Goal: Task Accomplishment & Management: Complete application form

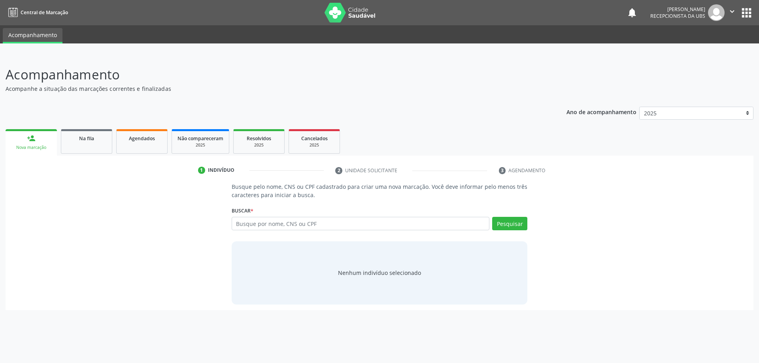
click at [100, 128] on ul "person_add Nova marcação Na fila Agendados Não compareceram 2025 Resolvidos 202…" at bounding box center [380, 141] width 748 height 28
click at [100, 142] on link "Na fila" at bounding box center [86, 141] width 51 height 24
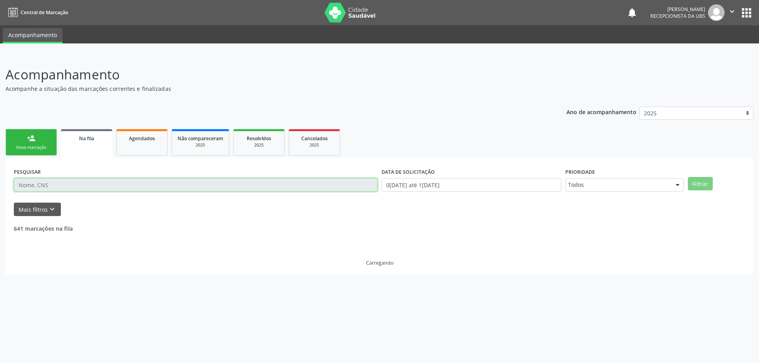
click at [113, 191] on input "text" at bounding box center [195, 184] width 363 height 13
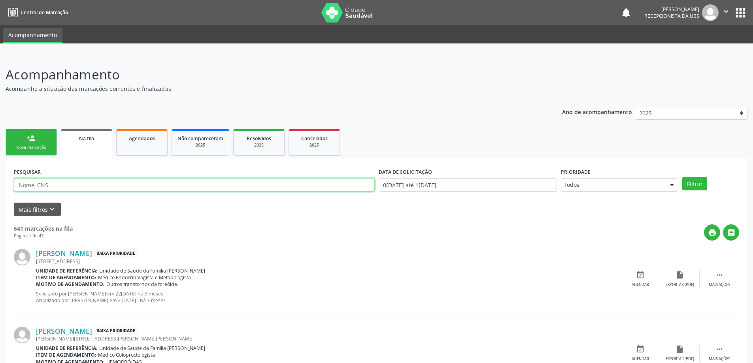
click at [115, 191] on input "text" at bounding box center [194, 184] width 361 height 13
type input "700003832786001"
click at [682, 177] on button "Filtrar" at bounding box center [694, 183] width 25 height 13
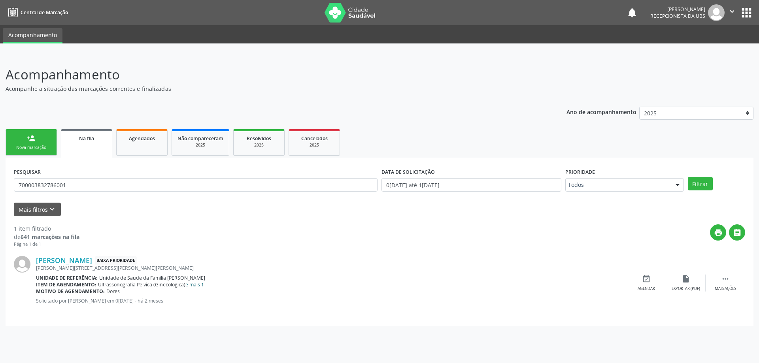
click at [196, 285] on link "e mais 1" at bounding box center [194, 284] width 19 height 7
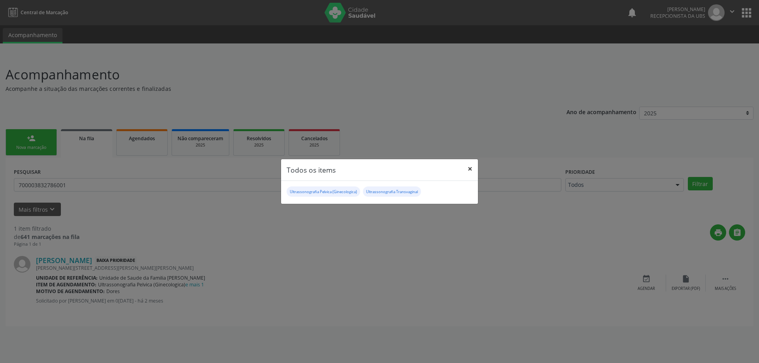
click at [469, 171] on button "×" at bounding box center [470, 168] width 16 height 19
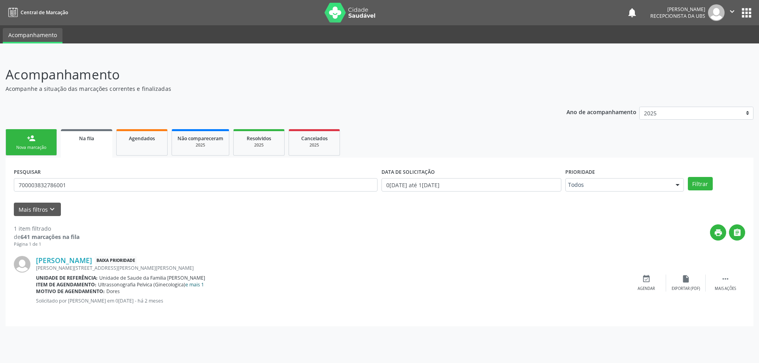
click at [197, 286] on link "e mais 1" at bounding box center [194, 284] width 19 height 7
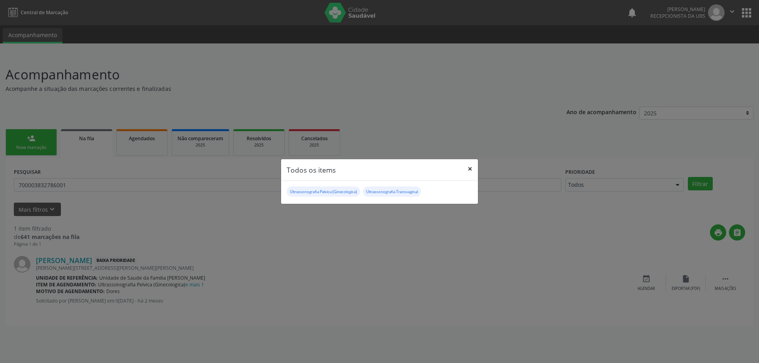
click at [467, 166] on button "×" at bounding box center [470, 168] width 16 height 19
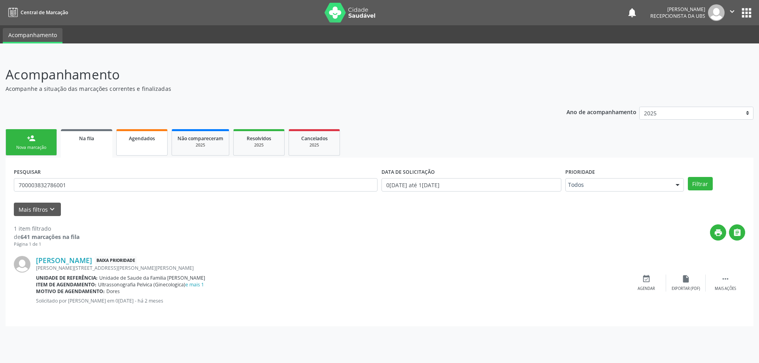
click at [150, 143] on link "Agendados" at bounding box center [141, 142] width 51 height 26
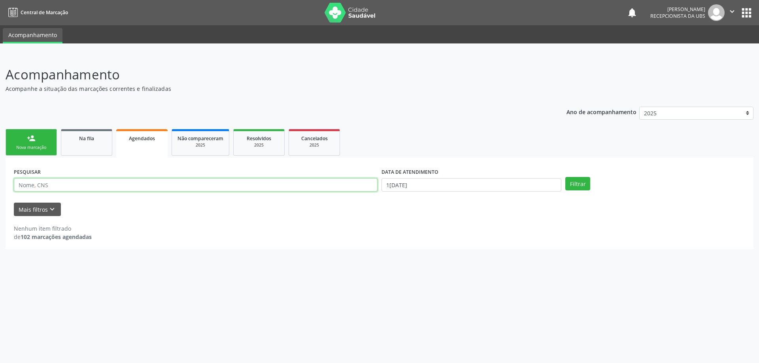
click at [124, 186] on input "text" at bounding box center [195, 184] width 363 height 13
click at [136, 155] on link "Agendados" at bounding box center [141, 143] width 51 height 28
click at [90, 147] on link "Na fila" at bounding box center [86, 142] width 51 height 26
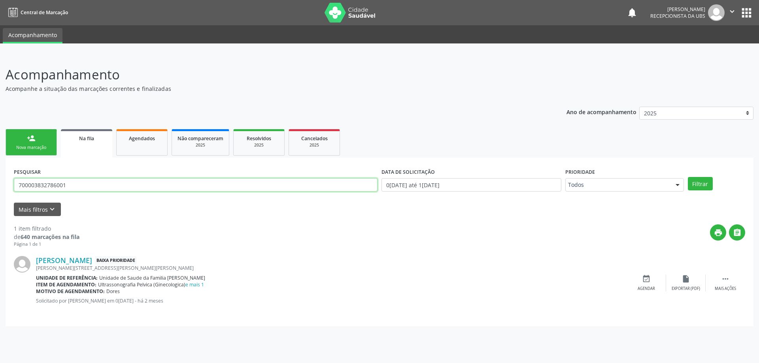
click at [89, 185] on input "700003832786001" at bounding box center [195, 184] width 363 height 13
click at [159, 193] on div "PESQUISAR" at bounding box center [195, 181] width 367 height 31
click at [146, 147] on link "Agendados" at bounding box center [141, 142] width 51 height 26
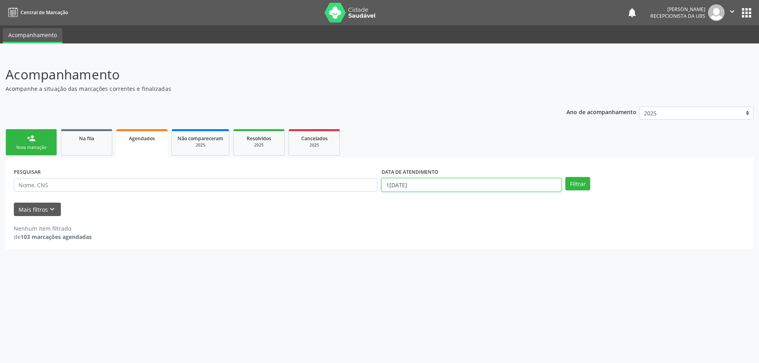
click at [444, 186] on input "[DATE]" at bounding box center [471, 184] width 180 height 13
click at [70, 146] on link "Na fila" at bounding box center [86, 142] width 51 height 26
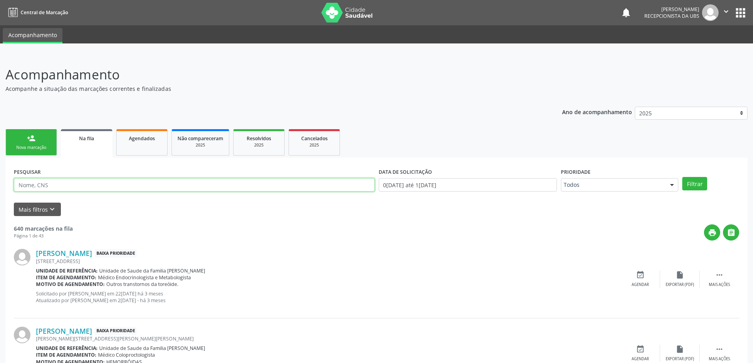
click at [88, 181] on input "text" at bounding box center [194, 184] width 361 height 13
paste input "702005814708485"
click at [682, 177] on button "Filtrar" at bounding box center [694, 183] width 25 height 13
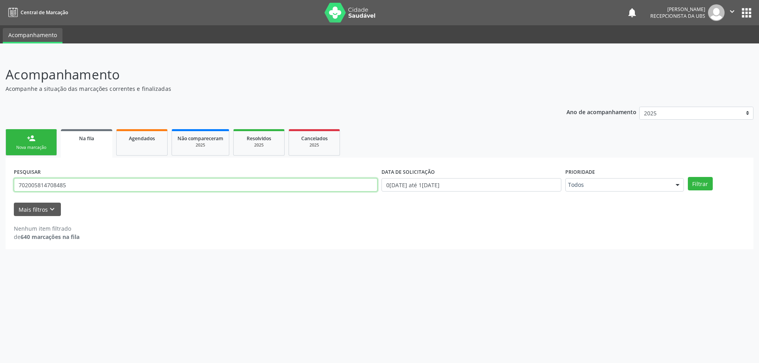
click at [110, 187] on input "702005814708485" at bounding box center [195, 184] width 363 height 13
type input "7"
click at [142, 145] on link "Agendados" at bounding box center [141, 142] width 51 height 26
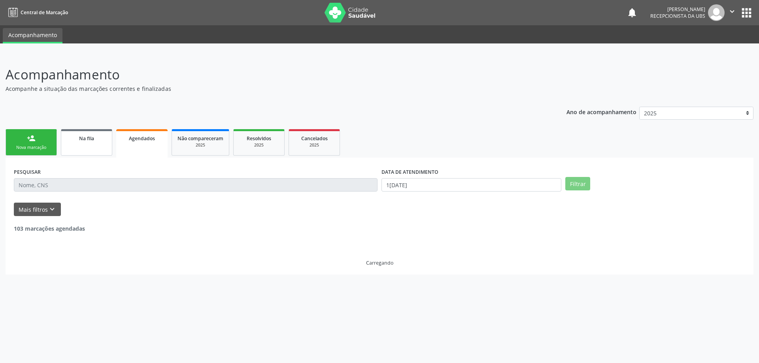
click at [79, 147] on link "Na fila" at bounding box center [86, 142] width 51 height 26
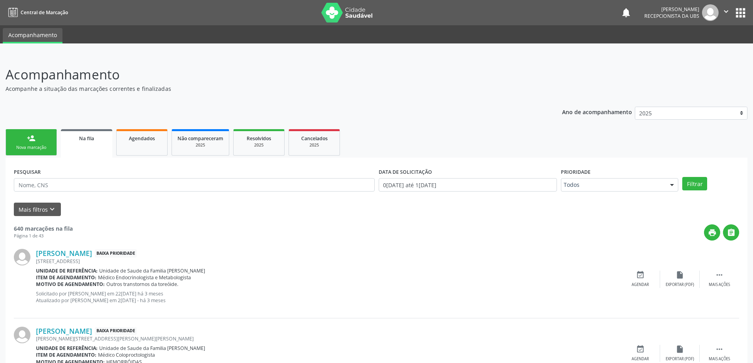
click at [18, 136] on link "person_add Nova marcação" at bounding box center [31, 142] width 51 height 26
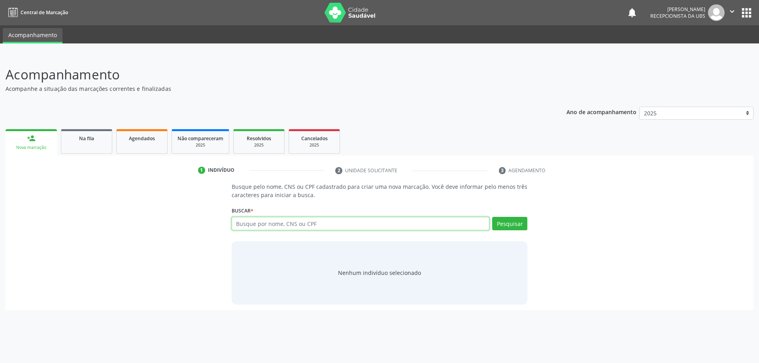
click at [288, 222] on input "text" at bounding box center [361, 223] width 258 height 13
paste input "701009803075392"
type input "701009803075392"
click at [515, 225] on button "Pesquisar" at bounding box center [509, 223] width 35 height 13
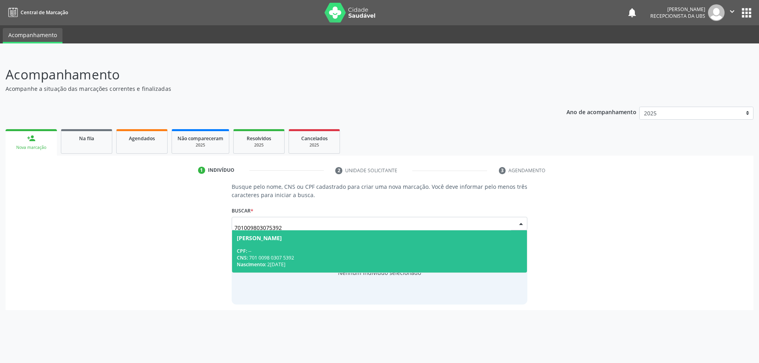
click at [358, 255] on div "CNS: 701 0098 0307 5392" at bounding box center [380, 257] width 286 height 7
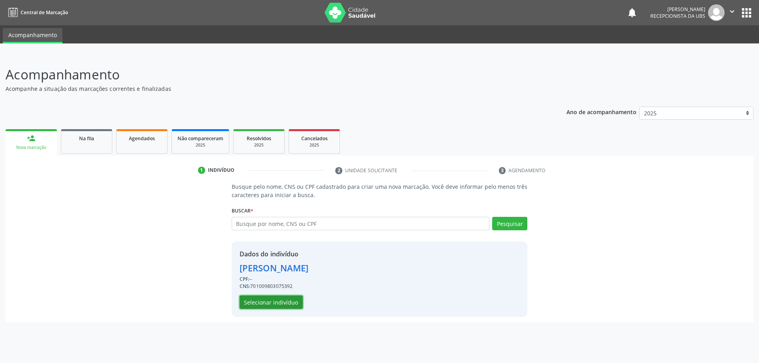
click at [286, 302] on button "Selecionar indivíduo" at bounding box center [270, 302] width 63 height 13
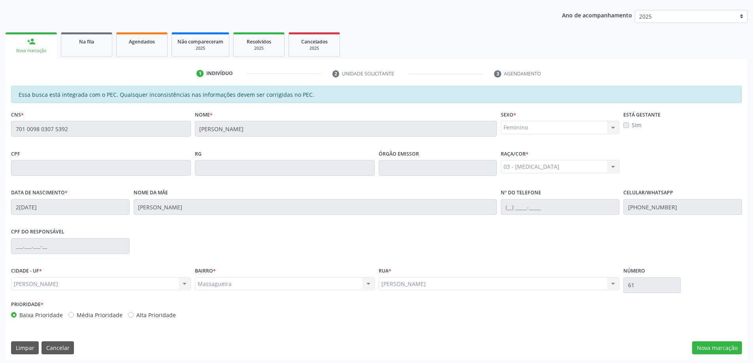
scroll to position [99, 0]
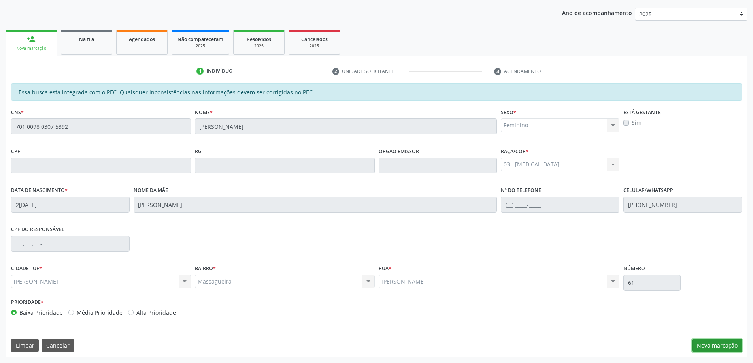
click at [728, 344] on button "Nova marcação" at bounding box center [717, 345] width 50 height 13
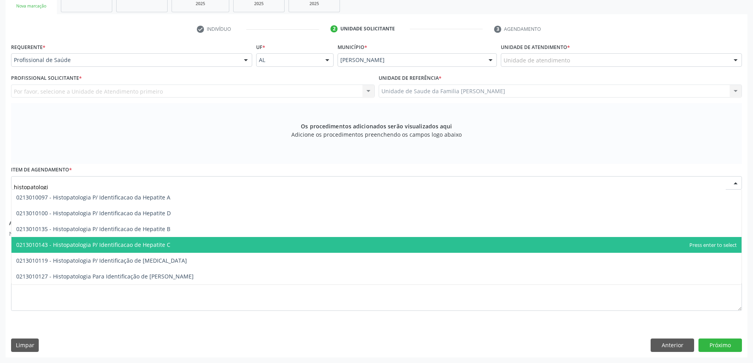
scroll to position [102, 0]
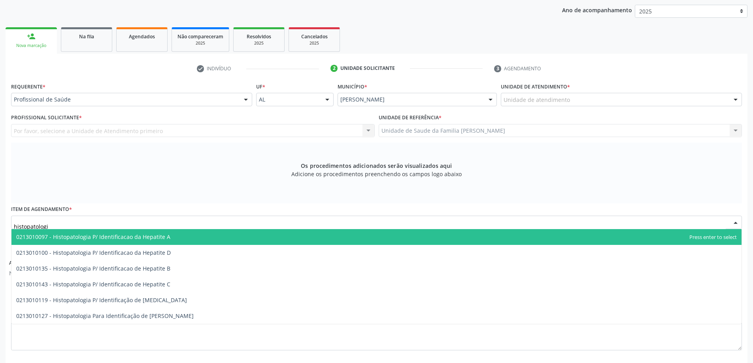
type input "histopatologi"
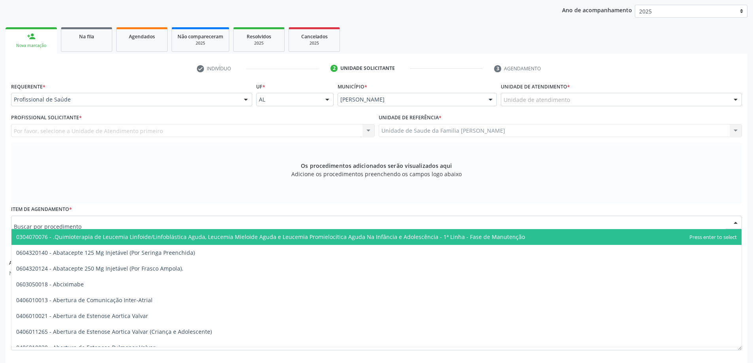
drag, startPoint x: 11, startPoint y: 224, endPoint x: 62, endPoint y: 230, distance: 51.3
click at [62, 229] on div "0304070076 - .Quimioterapia de Leucemia Linfoide/Linfoblástica Aguda, Leucemia …" at bounding box center [376, 222] width 731 height 13
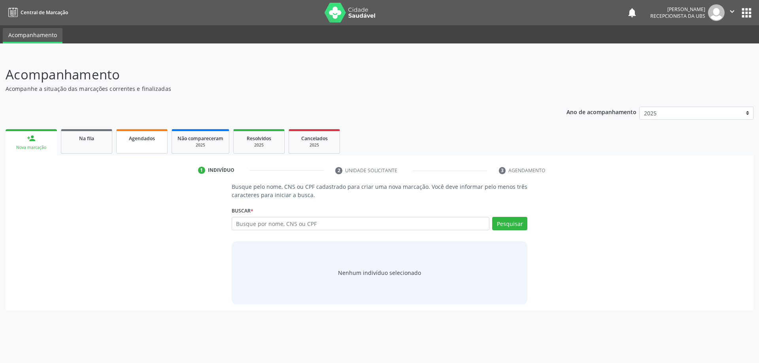
click at [146, 134] on link "Agendados" at bounding box center [141, 141] width 51 height 24
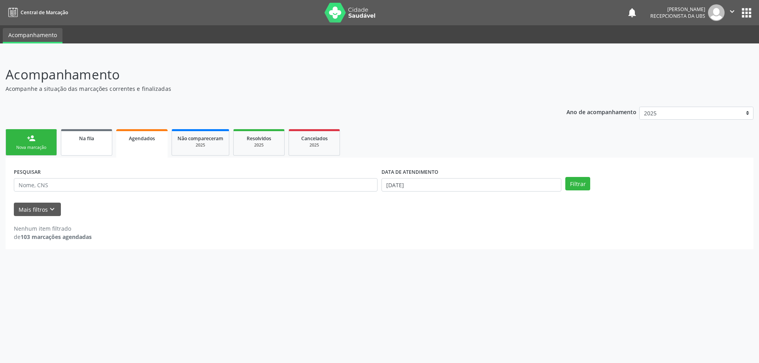
click at [100, 134] on div "Na fila" at bounding box center [87, 138] width 40 height 8
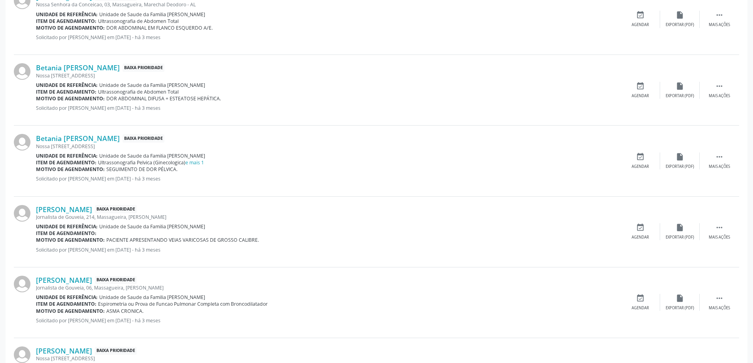
scroll to position [989, 0]
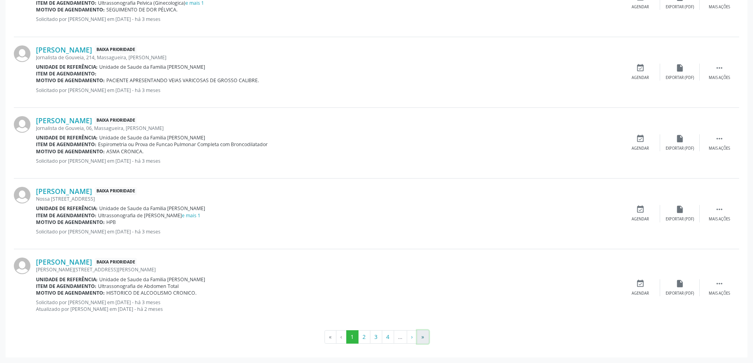
click at [422, 333] on button "»" at bounding box center [423, 336] width 12 height 13
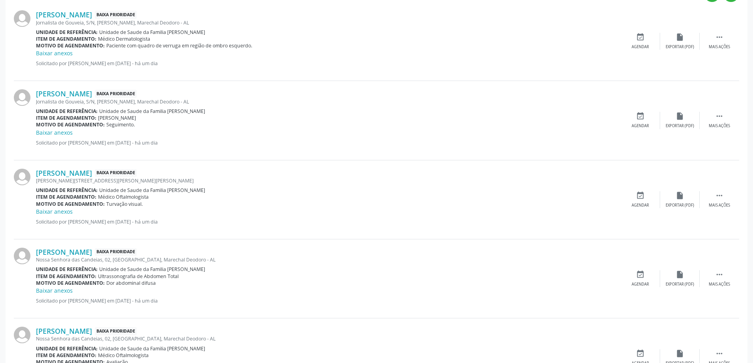
scroll to position [191, 0]
